Goal: Task Accomplishment & Management: Complete application form

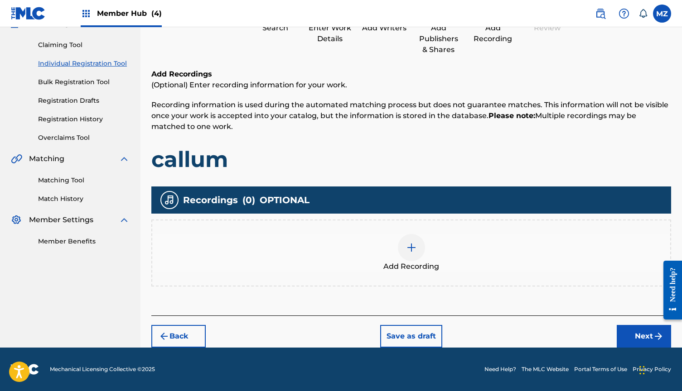
scroll to position [88, 0]
click at [192, 337] on button "Back" at bounding box center [178, 336] width 54 height 23
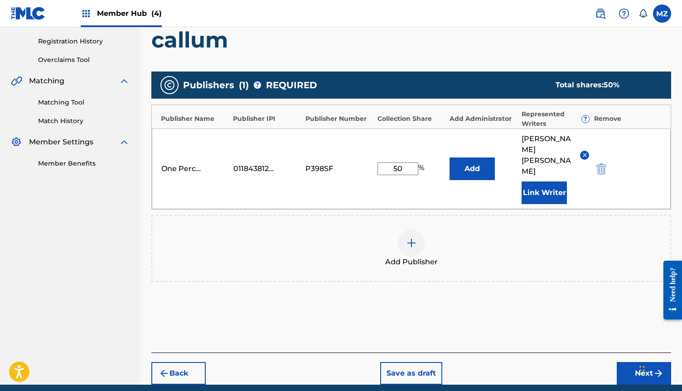
scroll to position [169, 0]
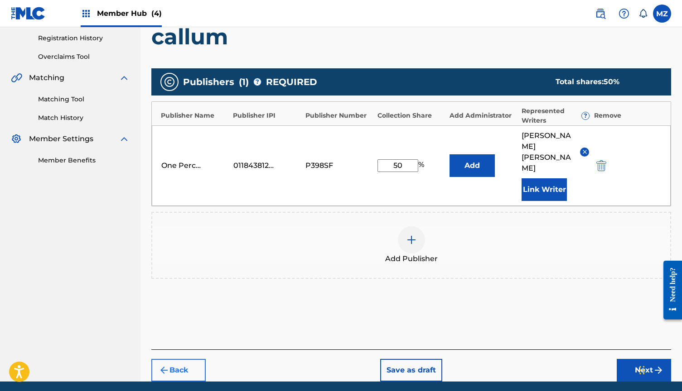
click at [194, 360] on button "Back" at bounding box center [178, 370] width 54 height 23
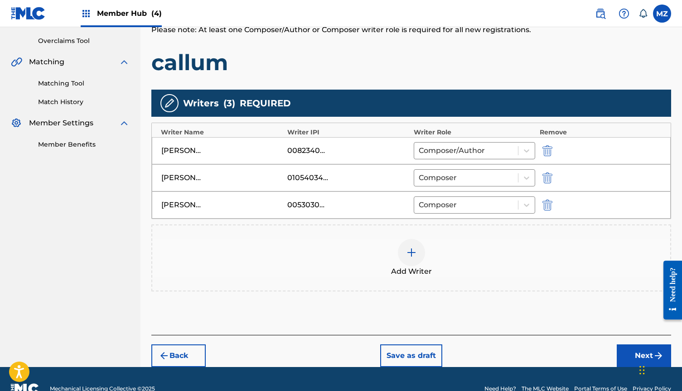
scroll to position [187, 0]
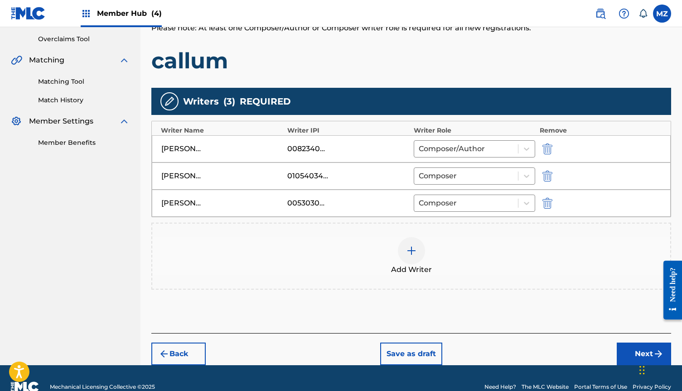
click at [425, 256] on div "Add Writer" at bounding box center [411, 256] width 518 height 38
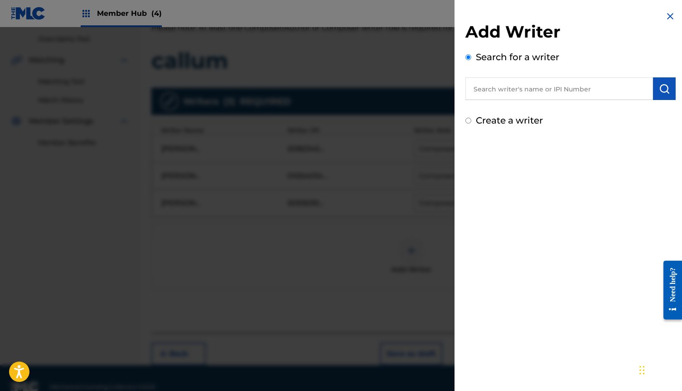
click at [487, 96] on input "text" at bounding box center [559, 88] width 188 height 23
paste input "3111365"
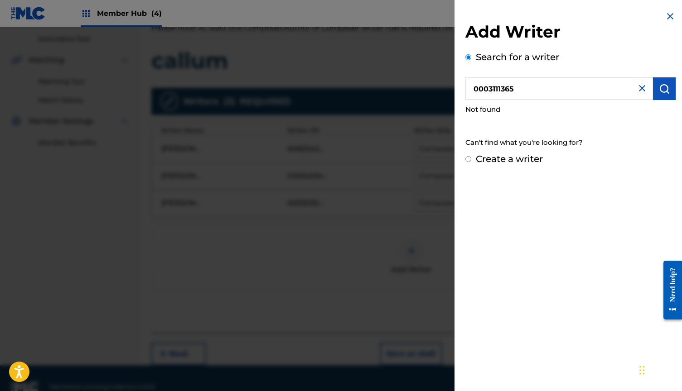
click at [486, 89] on input "0003111365" at bounding box center [559, 88] width 188 height 23
click at [517, 87] on input "003111365" at bounding box center [559, 88] width 188 height 23
click at [482, 88] on input "003111365" at bounding box center [559, 88] width 188 height 23
type input "00003111365"
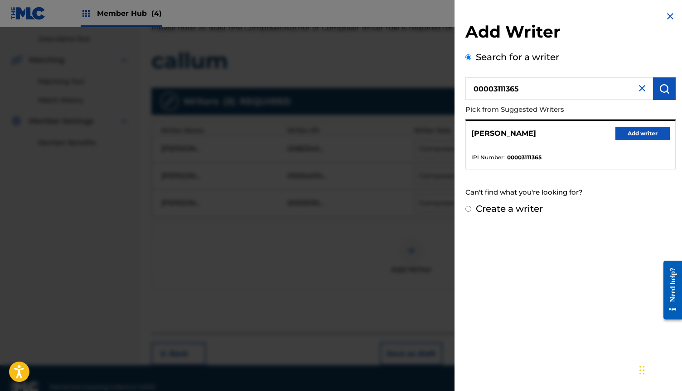
click at [634, 82] on input "00003111365" at bounding box center [559, 88] width 188 height 23
click at [637, 84] on img at bounding box center [642, 88] width 11 height 11
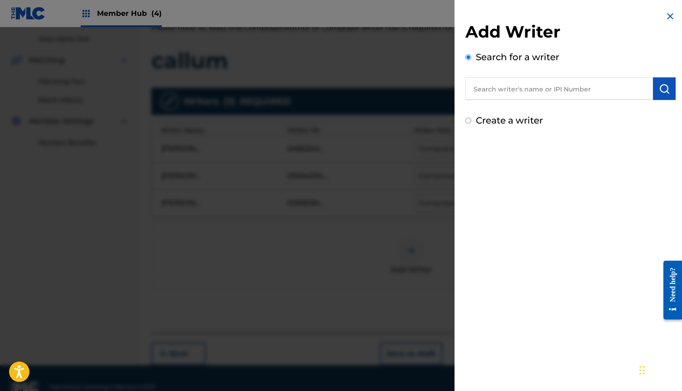
click at [575, 92] on input "text" at bounding box center [559, 88] width 188 height 23
paste input "ASCAP IPI# 608118367"
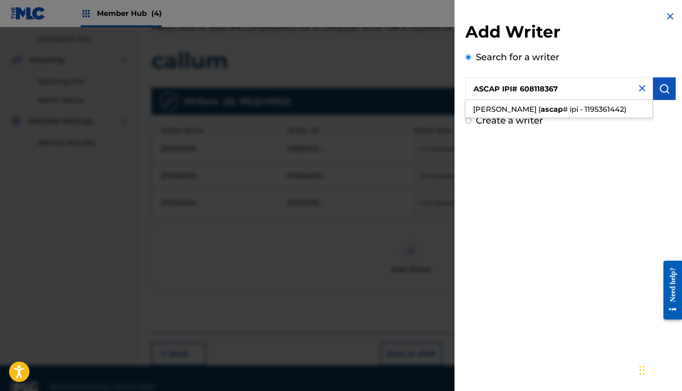
drag, startPoint x: 521, startPoint y: 90, endPoint x: 434, endPoint y: 90, distance: 86.5
click at [434, 90] on div "Add Writer Search for a writer ASCAP IPI# 608118367 [PERSON_NAME] ( ascap # ipi…" at bounding box center [341, 209] width 682 height 364
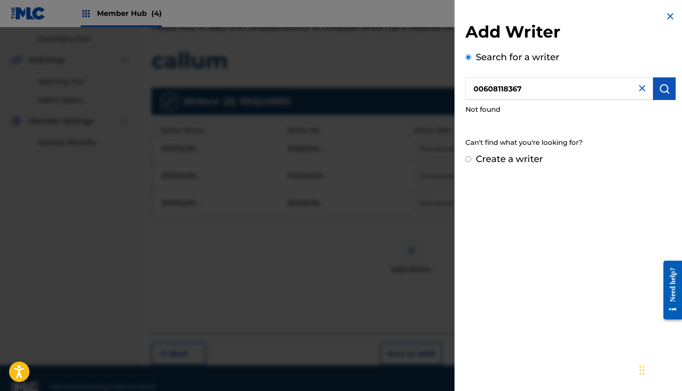
type input "00608118367"
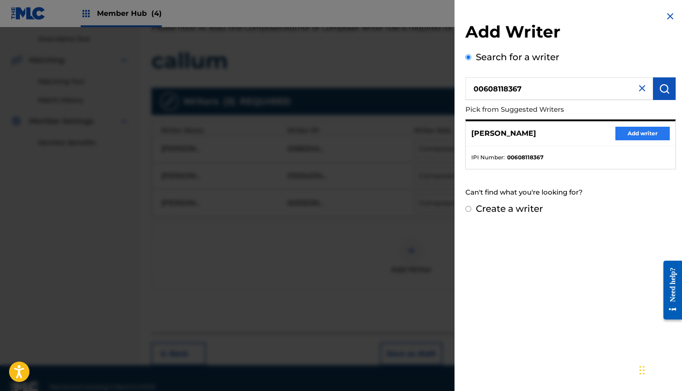
click at [633, 134] on button "Add writer" at bounding box center [642, 134] width 54 height 14
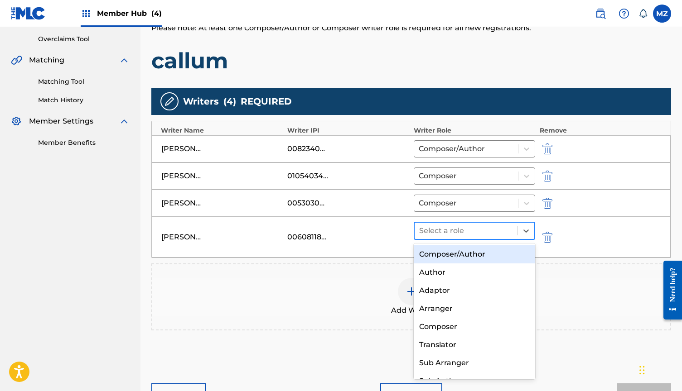
click at [508, 227] on div at bounding box center [466, 231] width 94 height 13
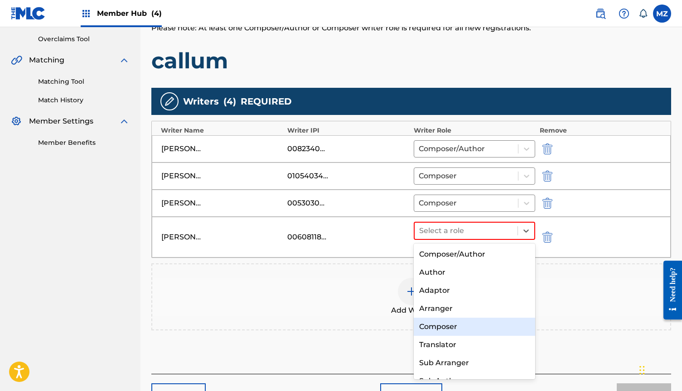
click at [454, 324] on div "Composer" at bounding box center [474, 327] width 121 height 18
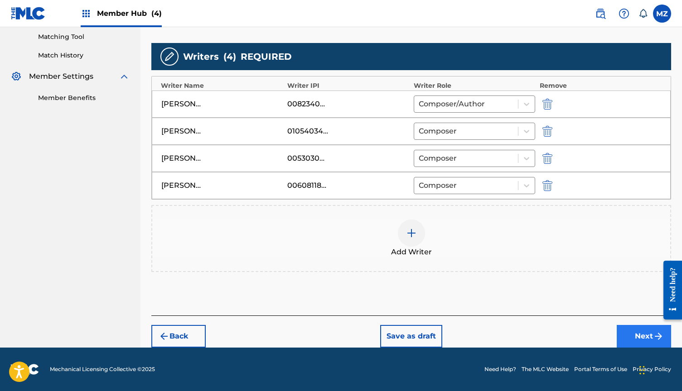
click at [654, 333] on img "submit" at bounding box center [658, 336] width 11 height 11
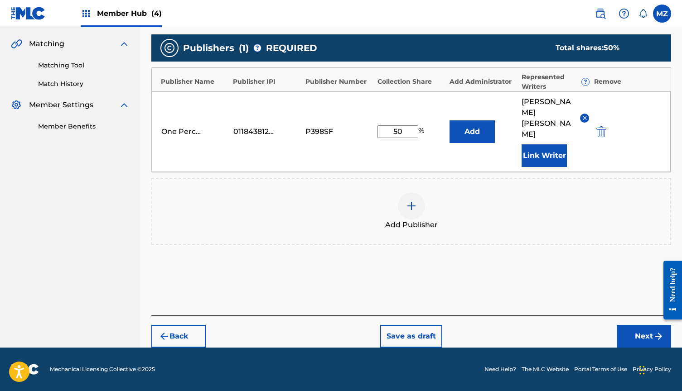
scroll to position [193, 0]
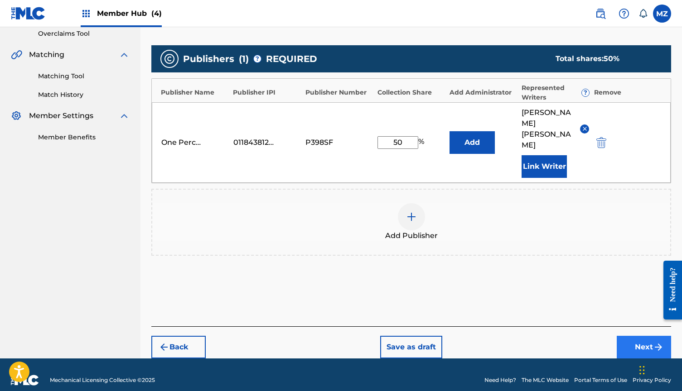
click at [635, 336] on button "Next" at bounding box center [644, 347] width 54 height 23
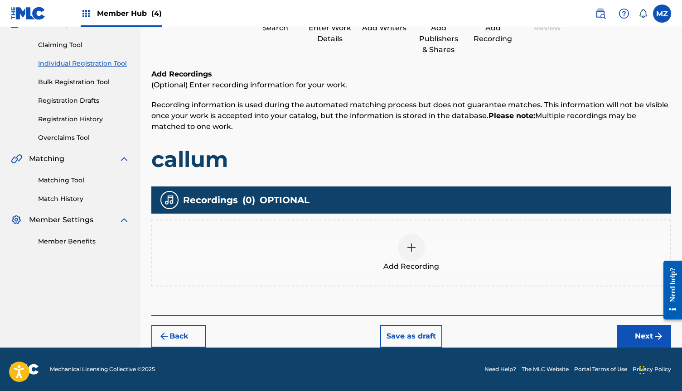
scroll to position [88, 0]
click at [427, 249] on div "Add Recording" at bounding box center [411, 253] width 518 height 38
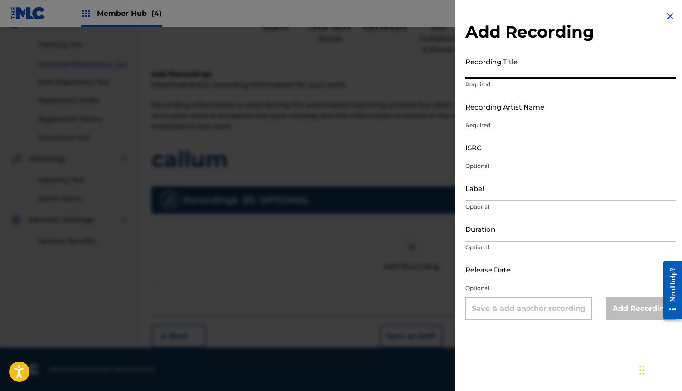
click at [515, 64] on input "Recording Title" at bounding box center [570, 66] width 210 height 26
type input "callum"
click at [505, 102] on input "Recording Artist Name" at bounding box center [570, 107] width 210 height 26
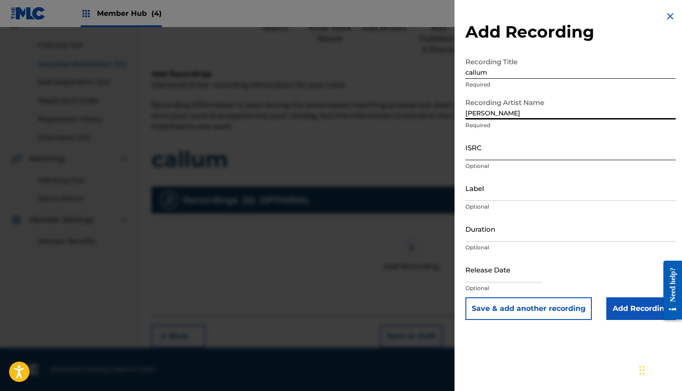
type input "[PERSON_NAME]"
click at [476, 142] on input "ISRC" at bounding box center [570, 148] width 210 height 26
paste input "QMB622502011"
type input "QMB622502011"
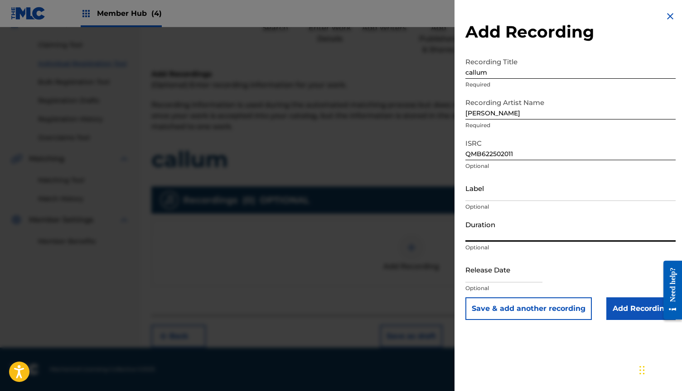
click at [508, 226] on input "Duration" at bounding box center [570, 229] width 210 height 26
type input "03:21"
click at [647, 310] on input "Add Recording" at bounding box center [640, 309] width 69 height 23
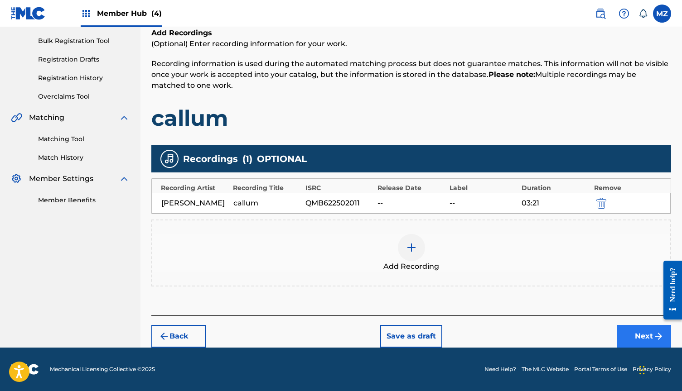
click at [629, 331] on button "Next" at bounding box center [644, 336] width 54 height 23
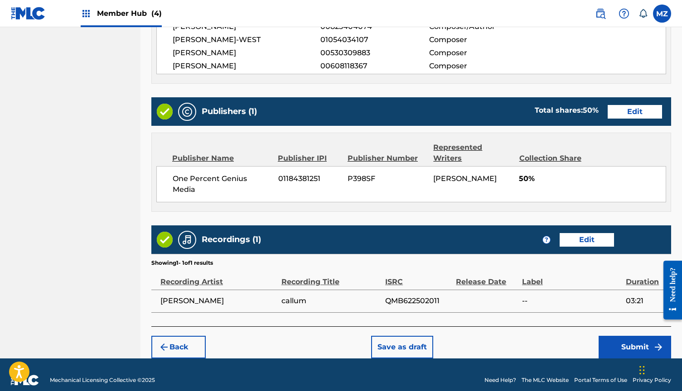
scroll to position [418, 0]
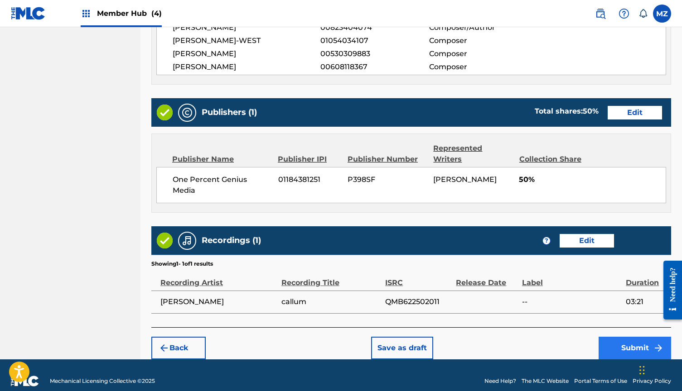
click at [655, 343] on img "submit" at bounding box center [658, 348] width 11 height 11
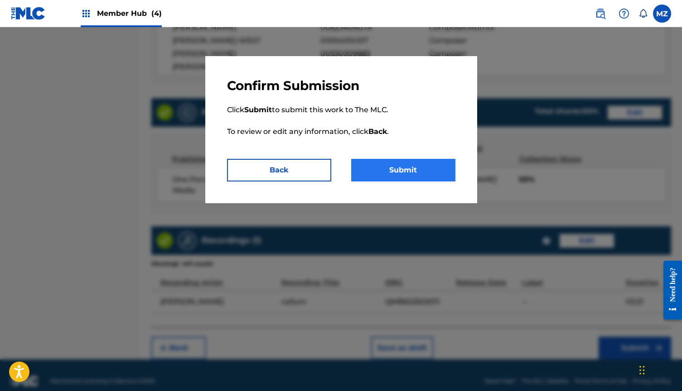
click at [431, 168] on button "Submit" at bounding box center [403, 170] width 104 height 23
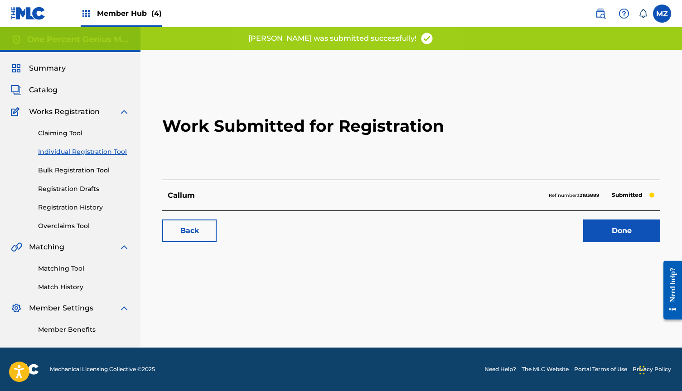
click at [600, 215] on div "Back Done" at bounding box center [411, 227] width 498 height 32
click at [607, 223] on link "Done" at bounding box center [621, 231] width 77 height 23
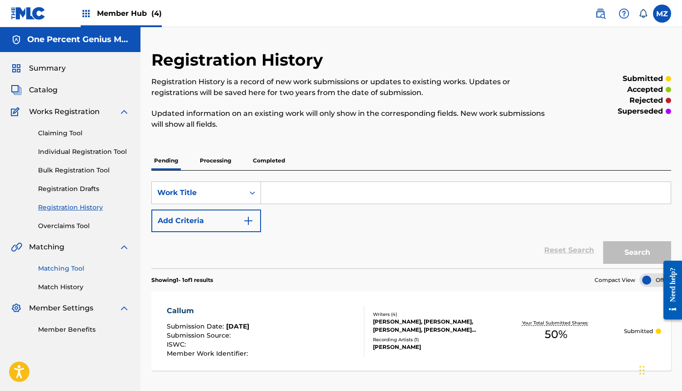
click at [87, 268] on link "Matching Tool" at bounding box center [84, 269] width 92 height 10
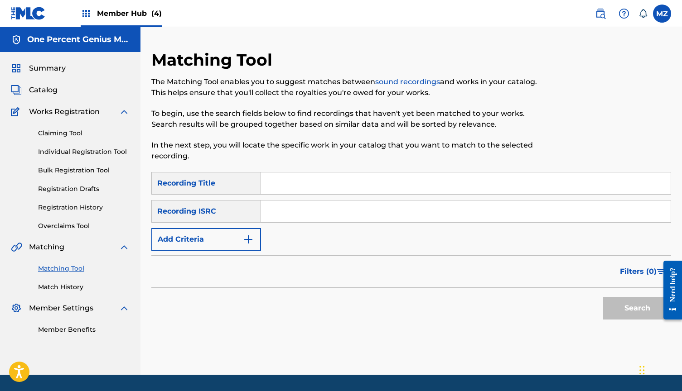
click at [280, 184] on input "Search Form" at bounding box center [466, 184] width 410 height 22
type input "omoge"
click at [286, 218] on input "Search Form" at bounding box center [466, 212] width 410 height 22
click at [304, 215] on input "Search Form" at bounding box center [466, 212] width 410 height 22
paste input "QMB622502001"
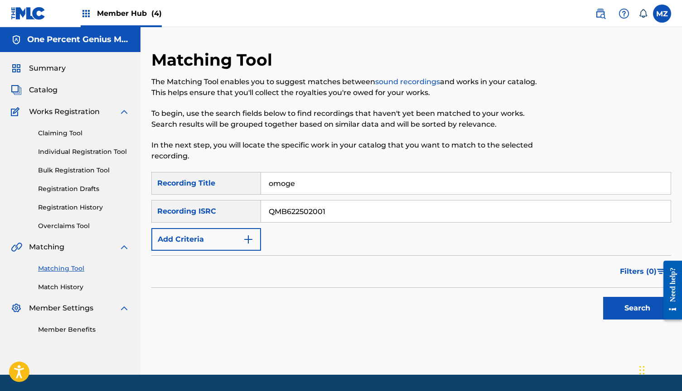
type input "QMB622502001"
click at [637, 309] on button "Search" at bounding box center [637, 308] width 68 height 23
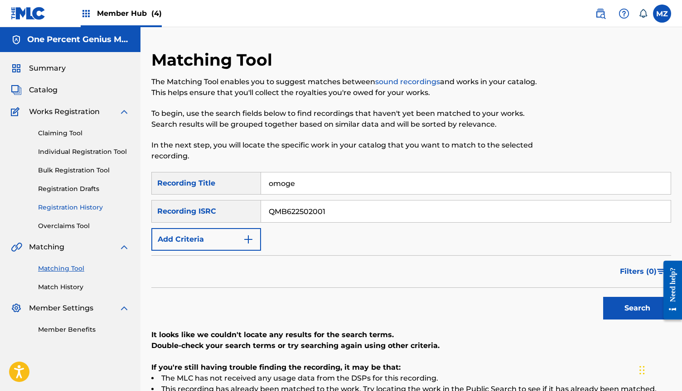
click at [89, 203] on link "Registration History" at bounding box center [84, 208] width 92 height 10
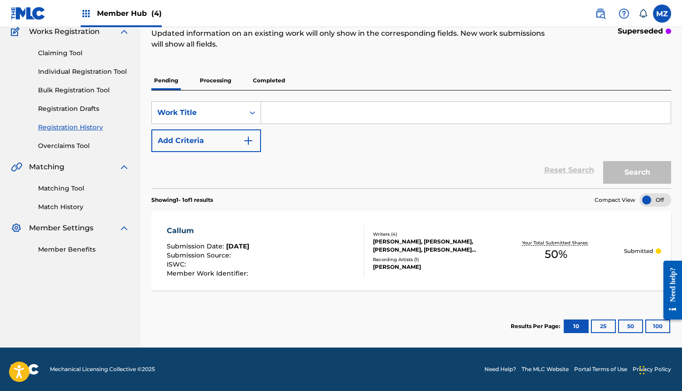
scroll to position [80, 0]
click at [49, 121] on div "Claiming Tool Individual Registration Tool Bulk Registration Tool Registration …" at bounding box center [70, 94] width 119 height 114
click at [58, 110] on link "Registration Drafts" at bounding box center [84, 109] width 92 height 10
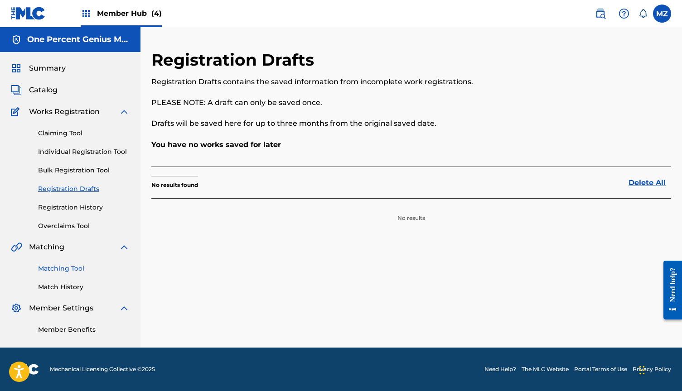
click at [70, 270] on link "Matching Tool" at bounding box center [84, 269] width 92 height 10
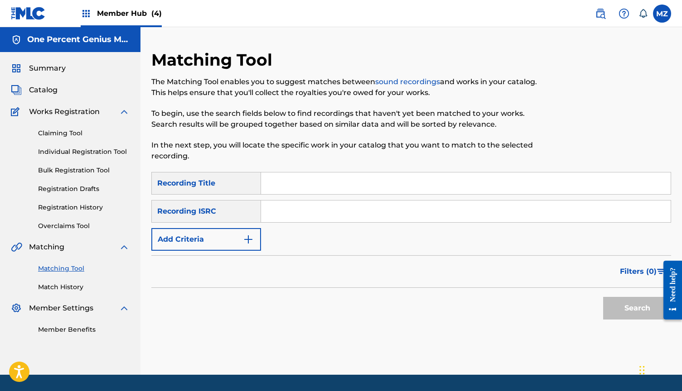
click at [360, 177] on input "Search Form" at bounding box center [466, 184] width 410 height 22
paste input "eau de vie"
type input "eau de vie"
click at [278, 209] on input "Search Form" at bounding box center [466, 212] width 410 height 22
paste input "QMB622502003"
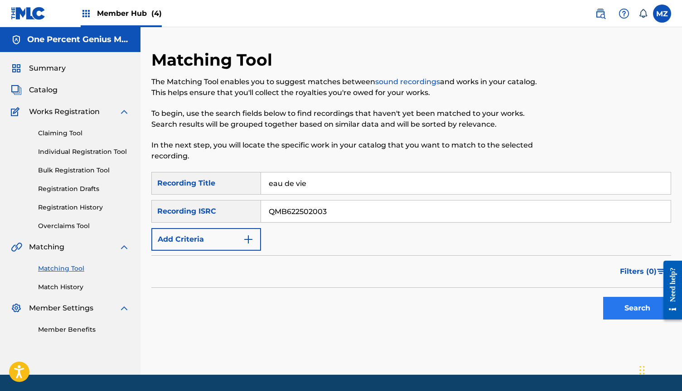
type input "QMB622502003"
click at [618, 311] on button "Search" at bounding box center [637, 308] width 68 height 23
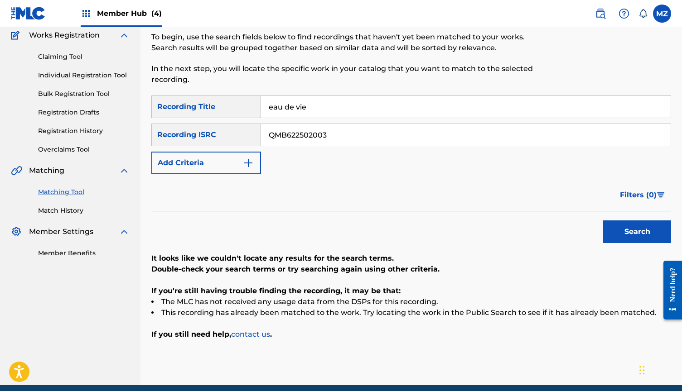
scroll to position [73, 0]
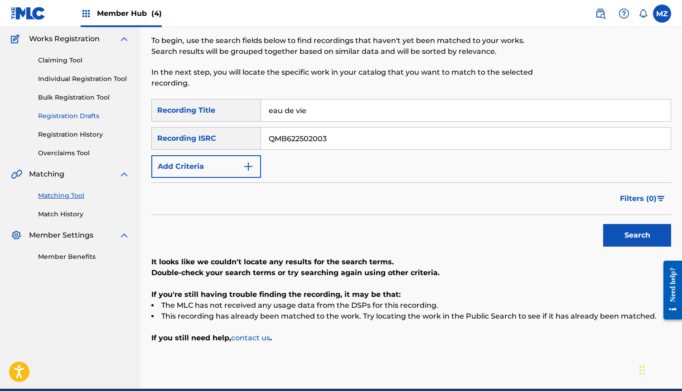
click at [79, 118] on link "Registration Drafts" at bounding box center [84, 116] width 92 height 10
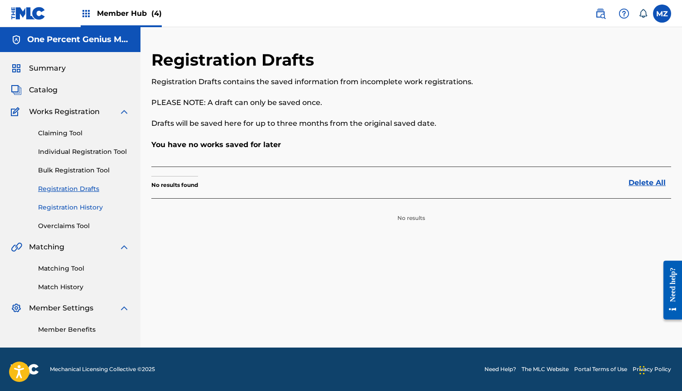
click at [95, 210] on link "Registration History" at bounding box center [84, 208] width 92 height 10
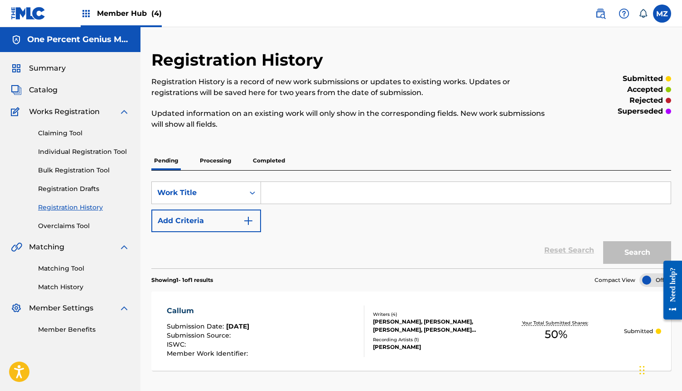
click at [256, 156] on p "Completed" at bounding box center [269, 160] width 38 height 19
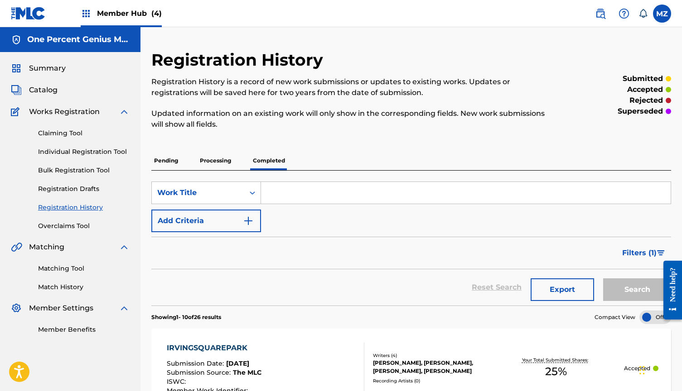
scroll to position [0, 0]
click at [226, 169] on p "Processing" at bounding box center [215, 160] width 37 height 19
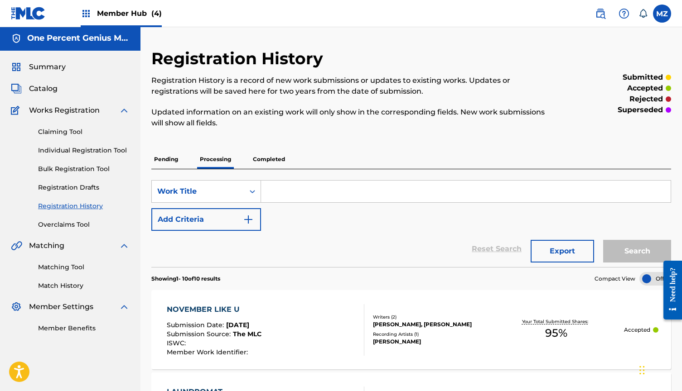
scroll to position [1, 0]
